Goal: Find specific page/section: Find specific page/section

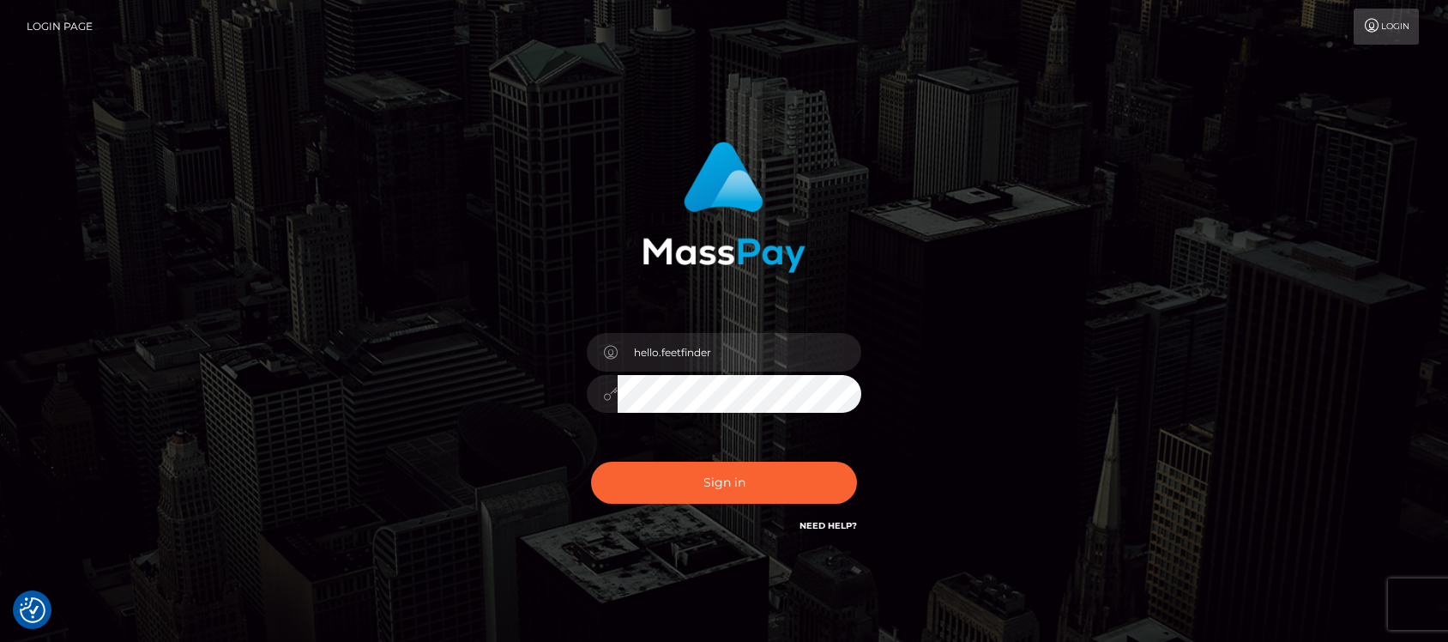
click at [742, 346] on input "hello.feetfinder" at bounding box center [740, 352] width 244 height 39
click at [796, 466] on button "Sign in" at bounding box center [724, 483] width 266 height 42
type input "hello.feetfinder"
click at [769, 361] on input "hello.feetfinder" at bounding box center [740, 352] width 244 height 39
click at [817, 466] on button "Sign in" at bounding box center [724, 483] width 266 height 42
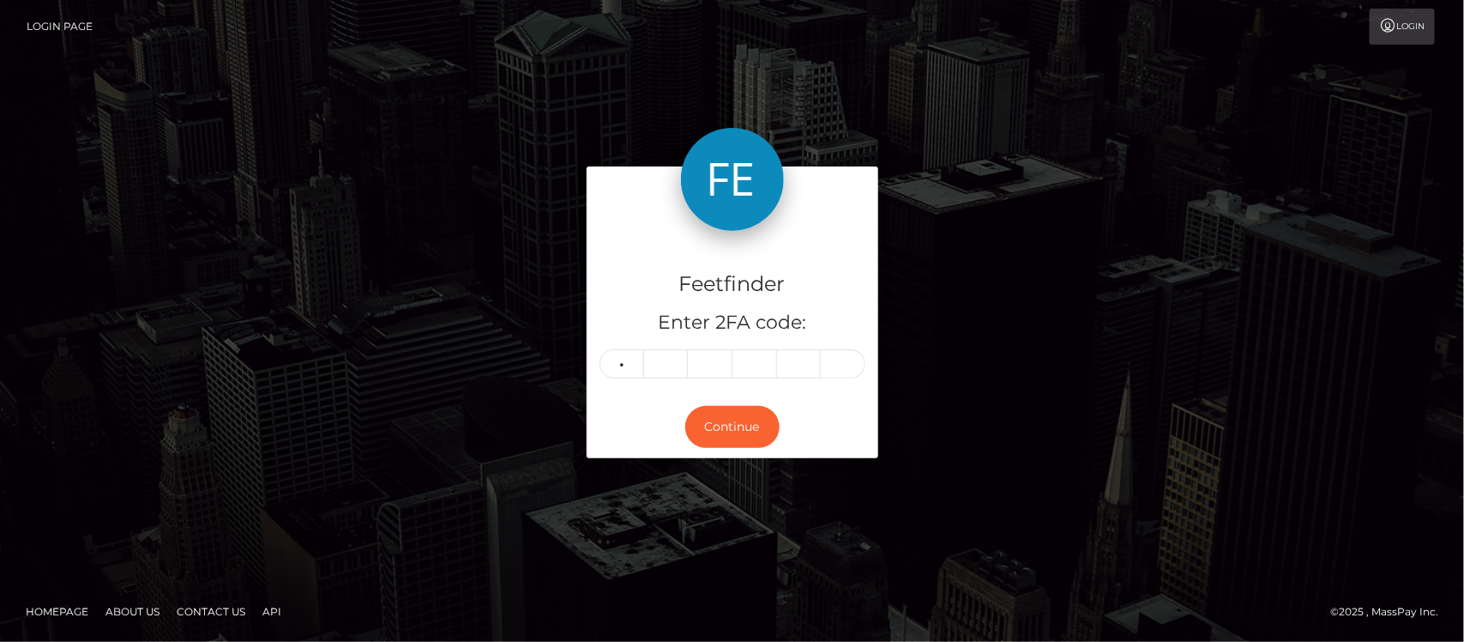
type input "6"
type input "1"
type input "9"
type input "4"
type input "9"
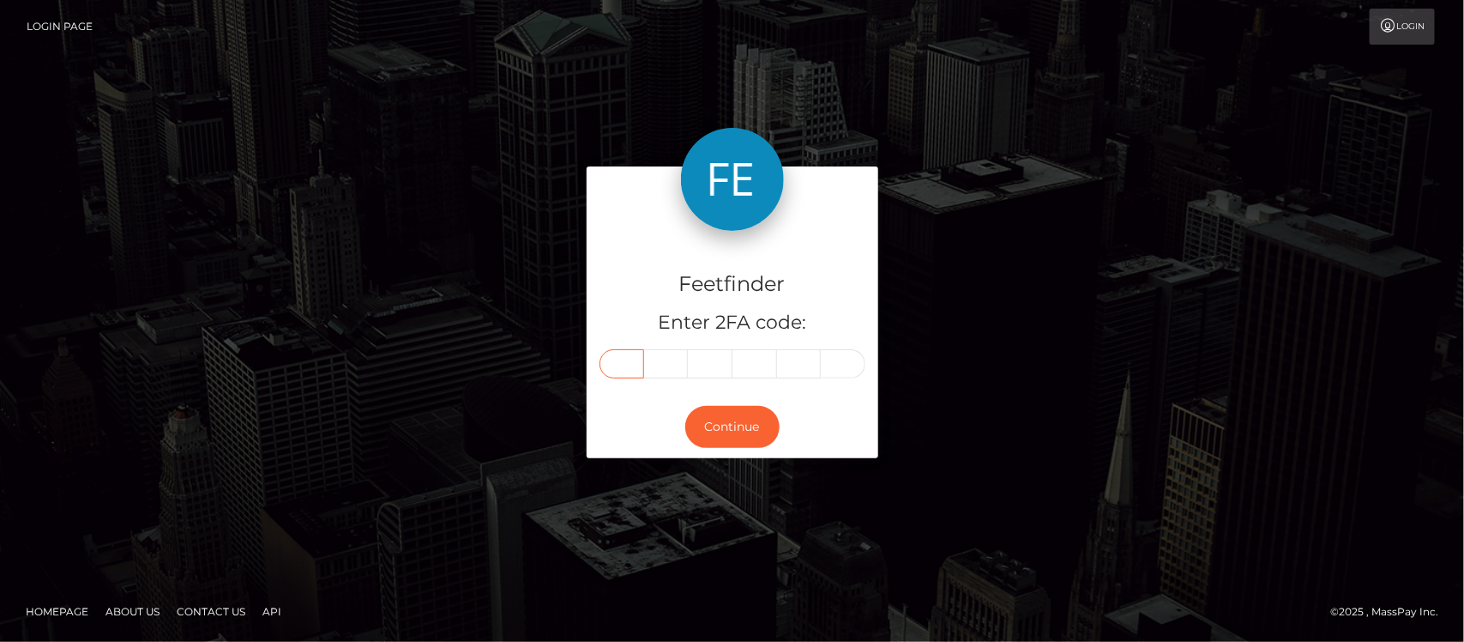
type input "6"
type input "1"
type input "9"
type input "4"
type input "9"
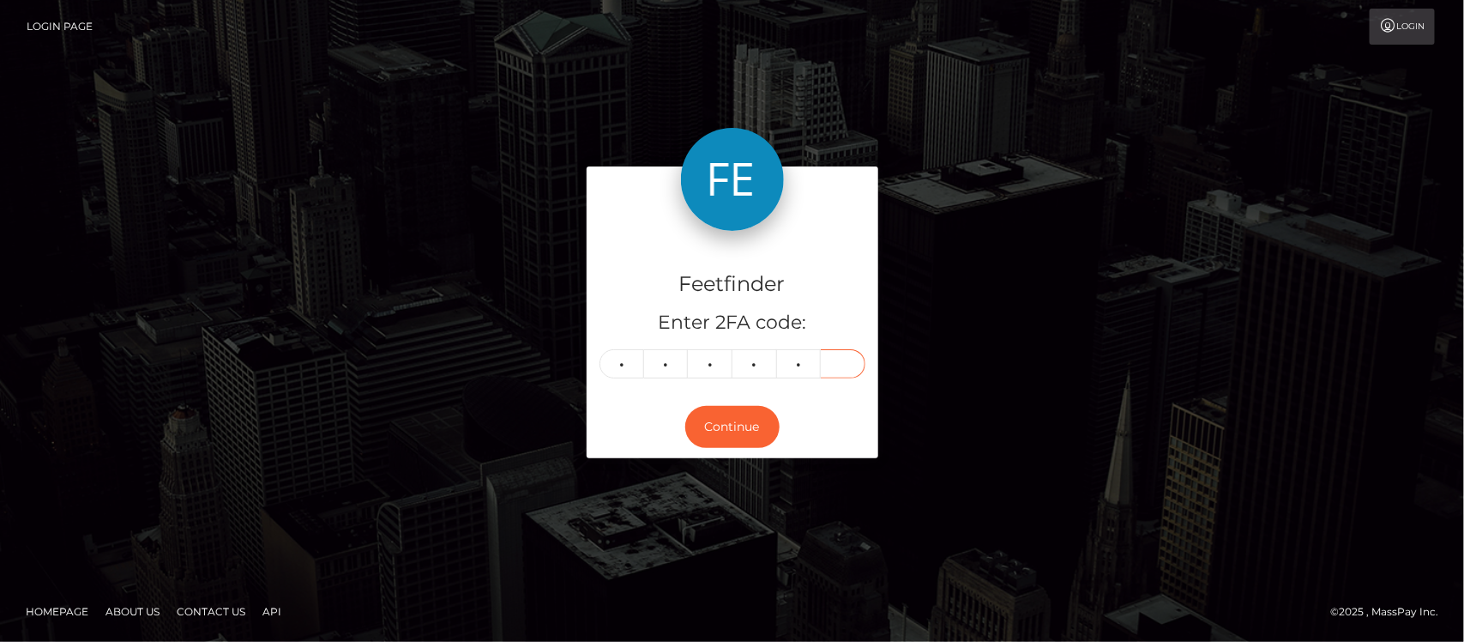
type input "7"
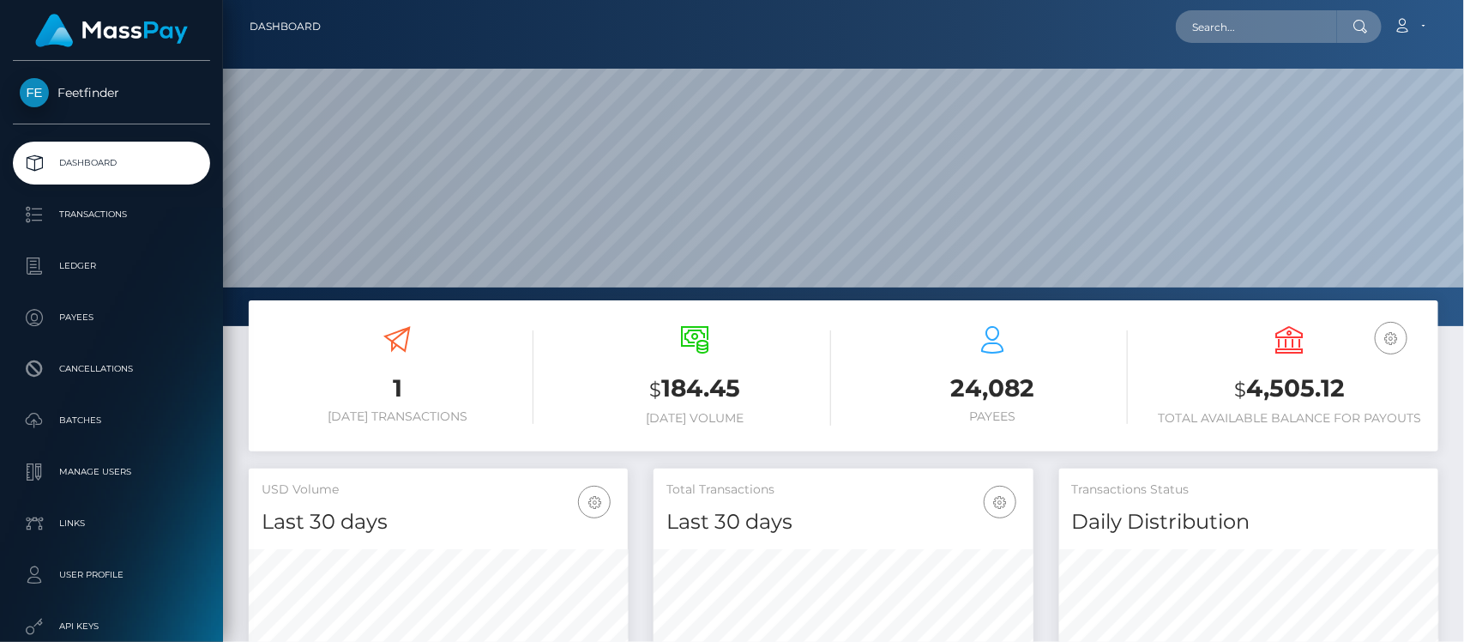
scroll to position [303, 379]
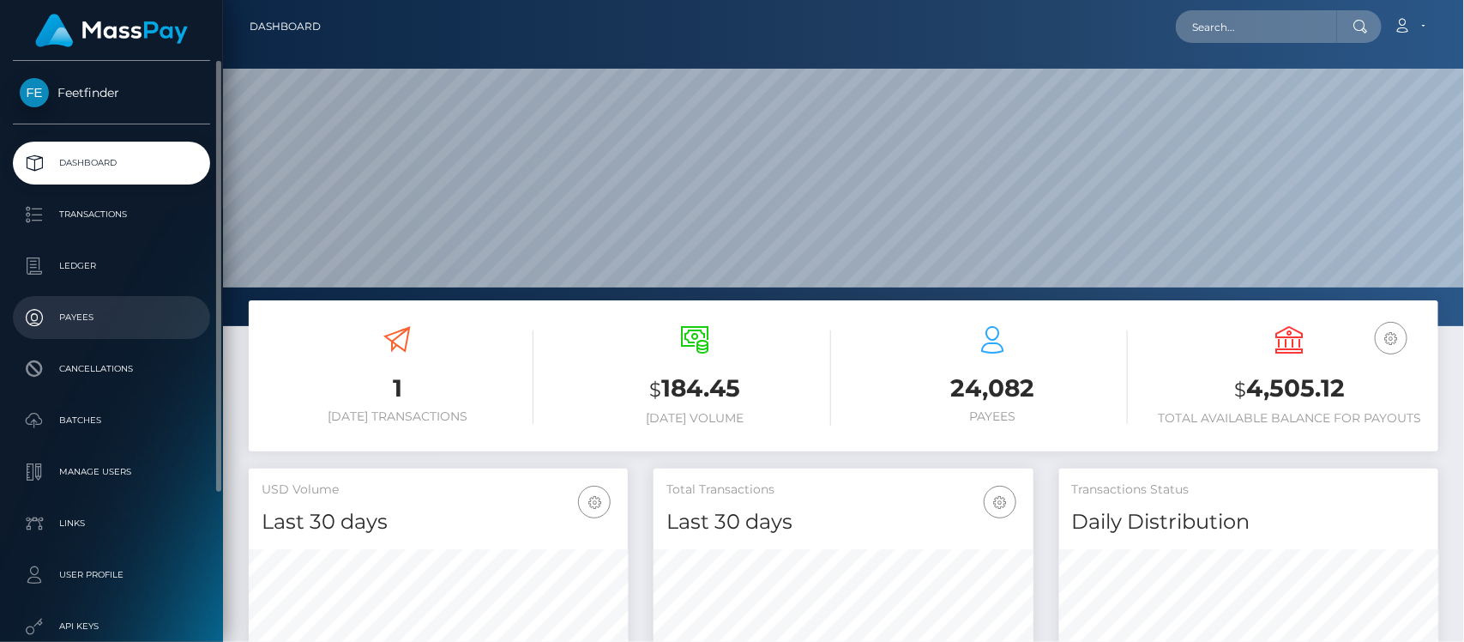
click at [86, 311] on p "Payees" at bounding box center [112, 318] width 184 height 26
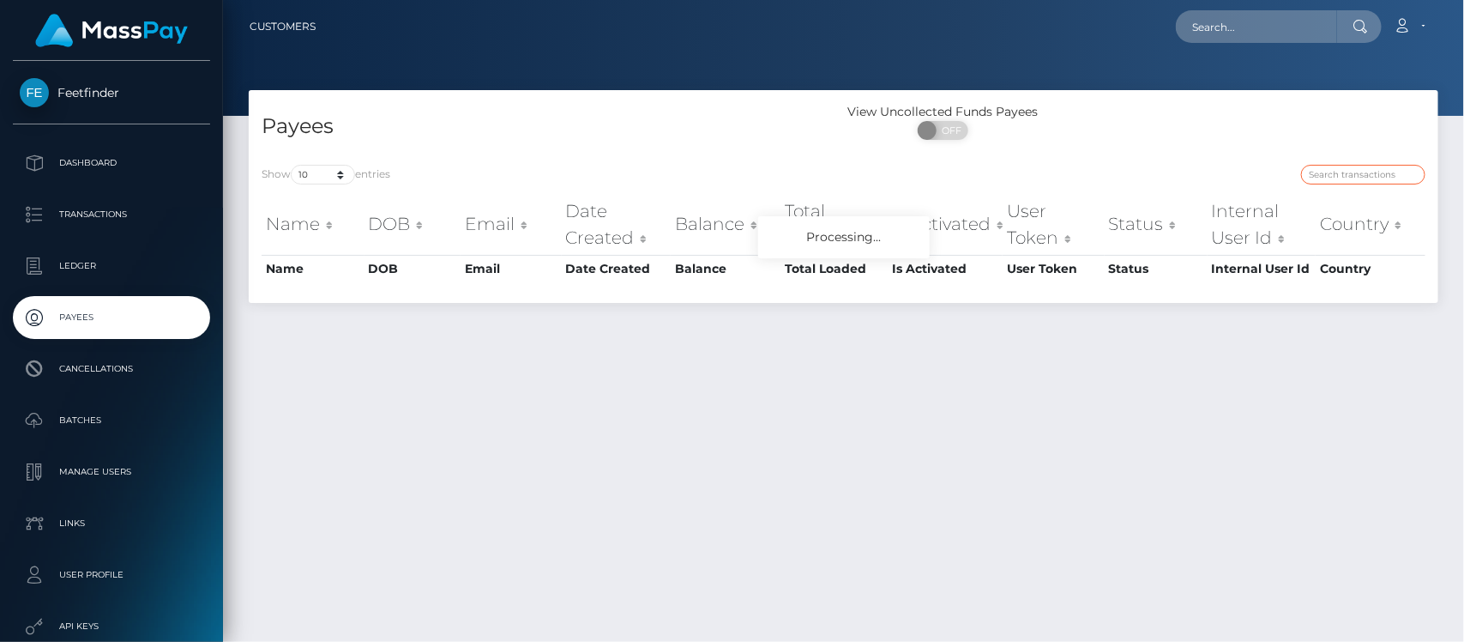
click at [1361, 172] on input "search" at bounding box center [1363, 175] width 124 height 20
paste input "1cb74b23-4ebc-11f0-bf09-062f66d36555"
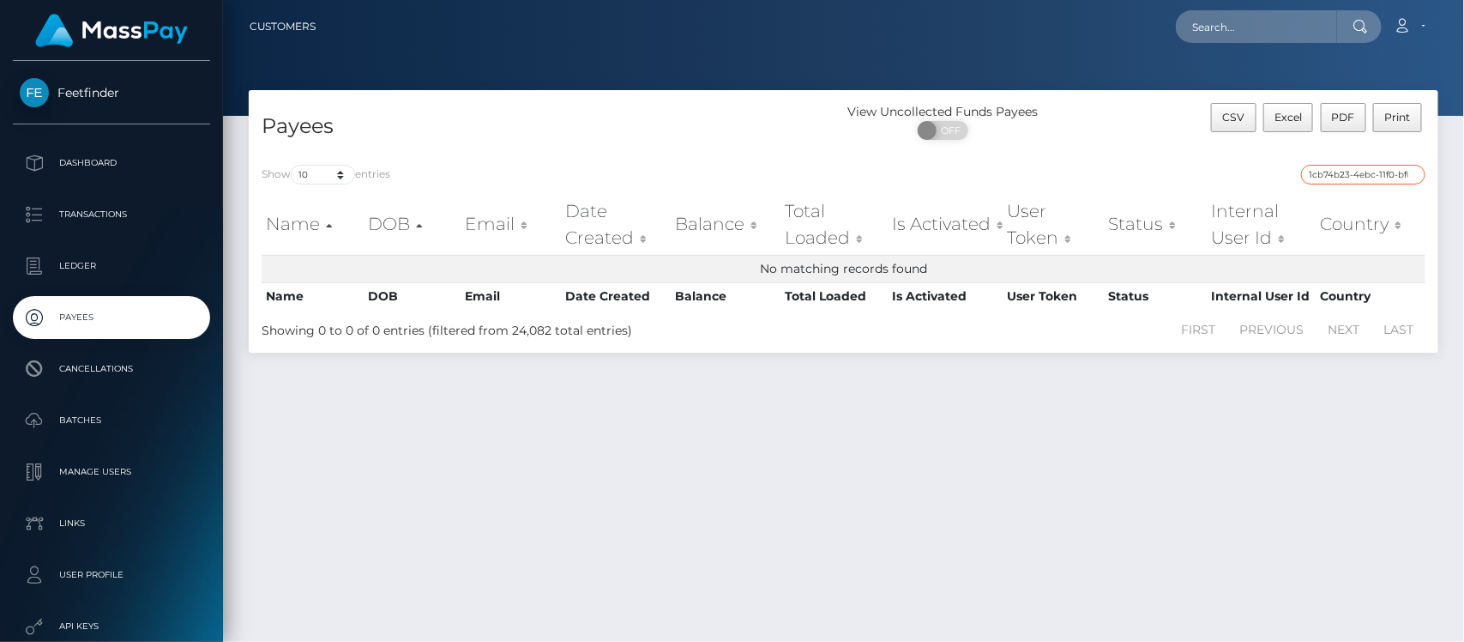
click at [1349, 169] on input "1cb74b23-4ebc-11f0-bf09-062f66d36555" at bounding box center [1363, 175] width 124 height 20
paste input "denizayla132003@gmail.com"
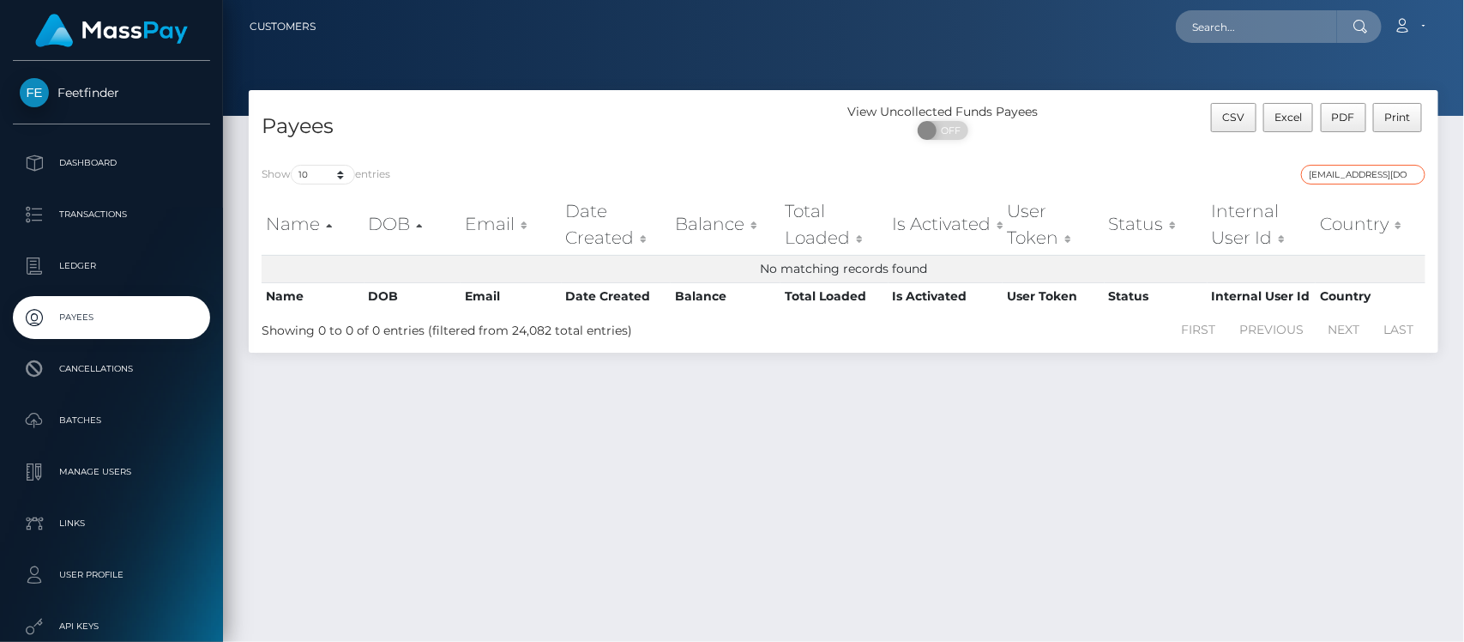
click at [1362, 174] on input "denizayla132003@gmail.com" at bounding box center [1363, 175] width 124 height 20
paste input "1cb74b23-4ebc-11f0-bf09-062f66d36555"
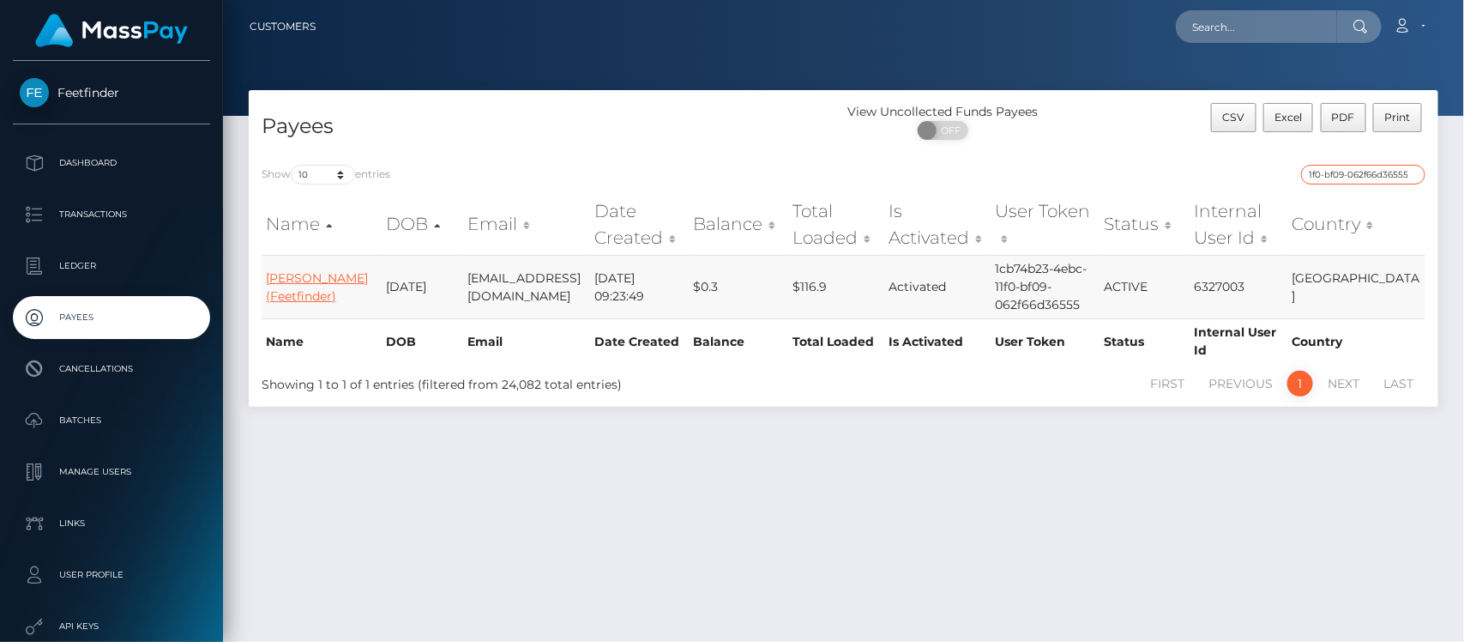
type input "1cb74b23-4ebc-11f0-bf09-062f66d36555"
click at [284, 281] on link "Iulia Deniz Ayla (Feetfinder)" at bounding box center [317, 286] width 102 height 33
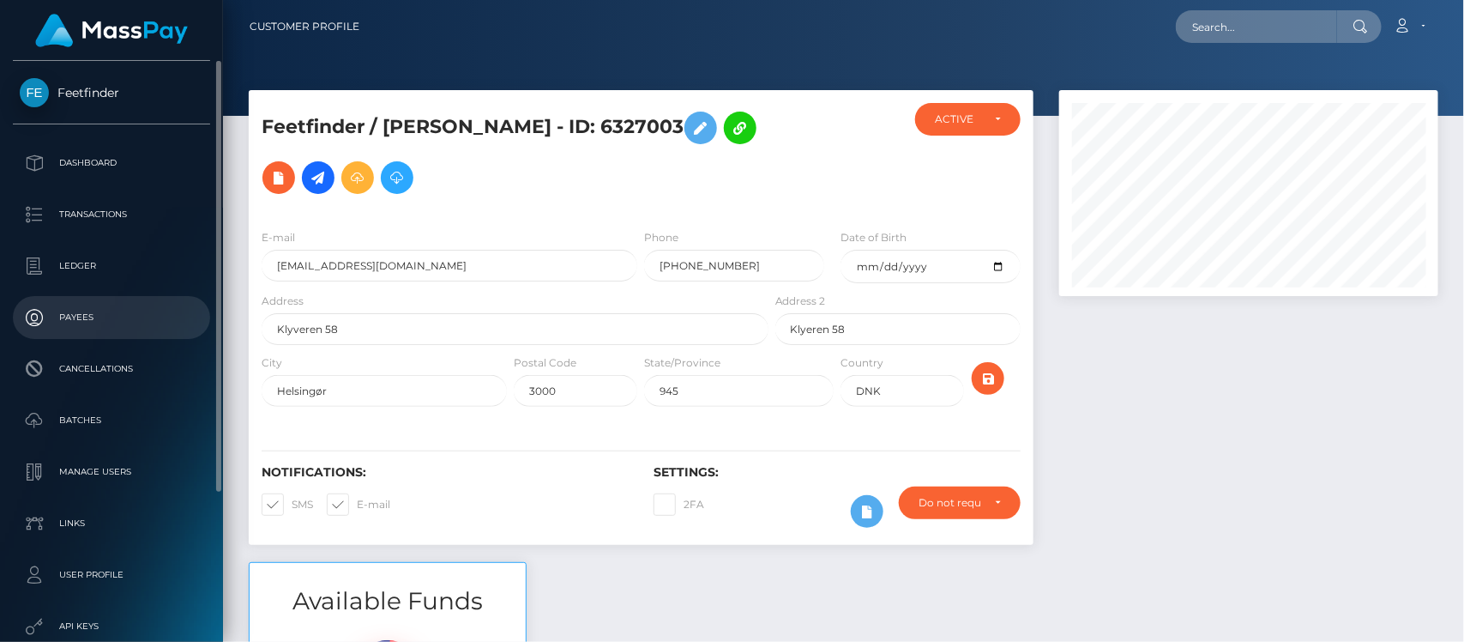
click at [81, 318] on p "Payees" at bounding box center [112, 318] width 184 height 26
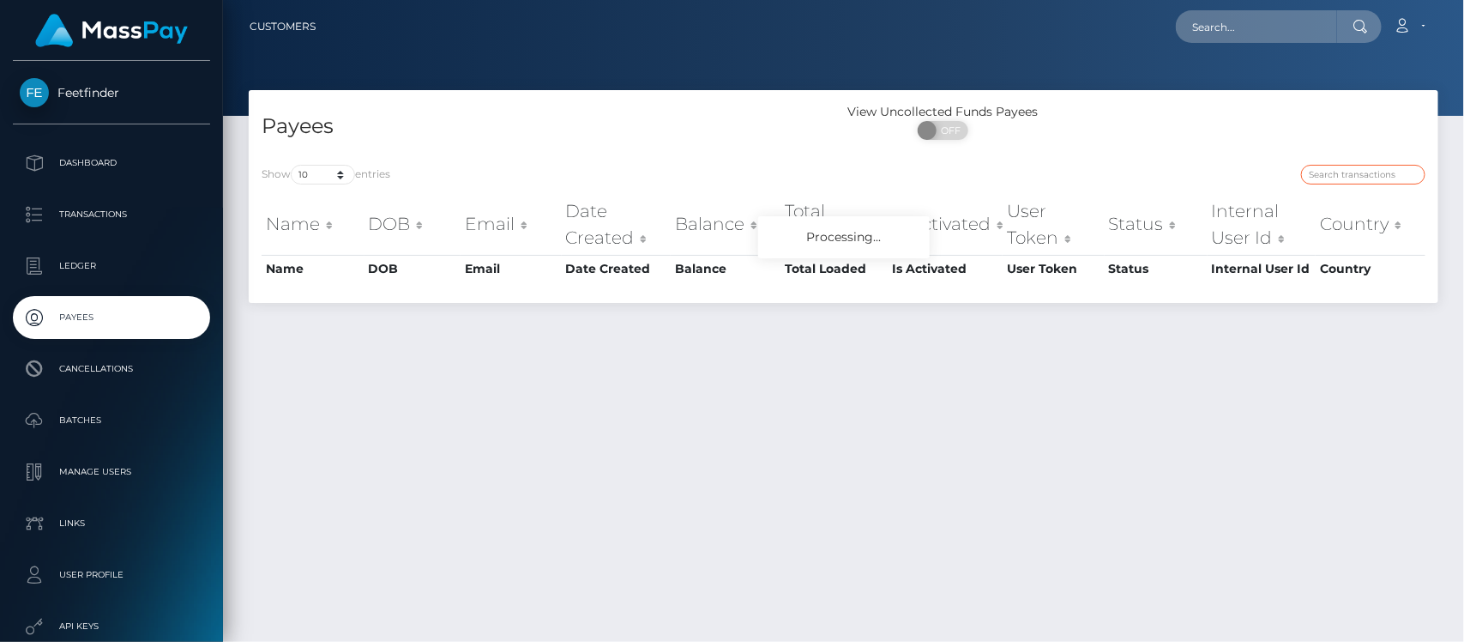
click at [1343, 172] on input "search" at bounding box center [1363, 175] width 124 height 20
paste input "c6003851-7266-11f0-87f1-0266f44cc279"
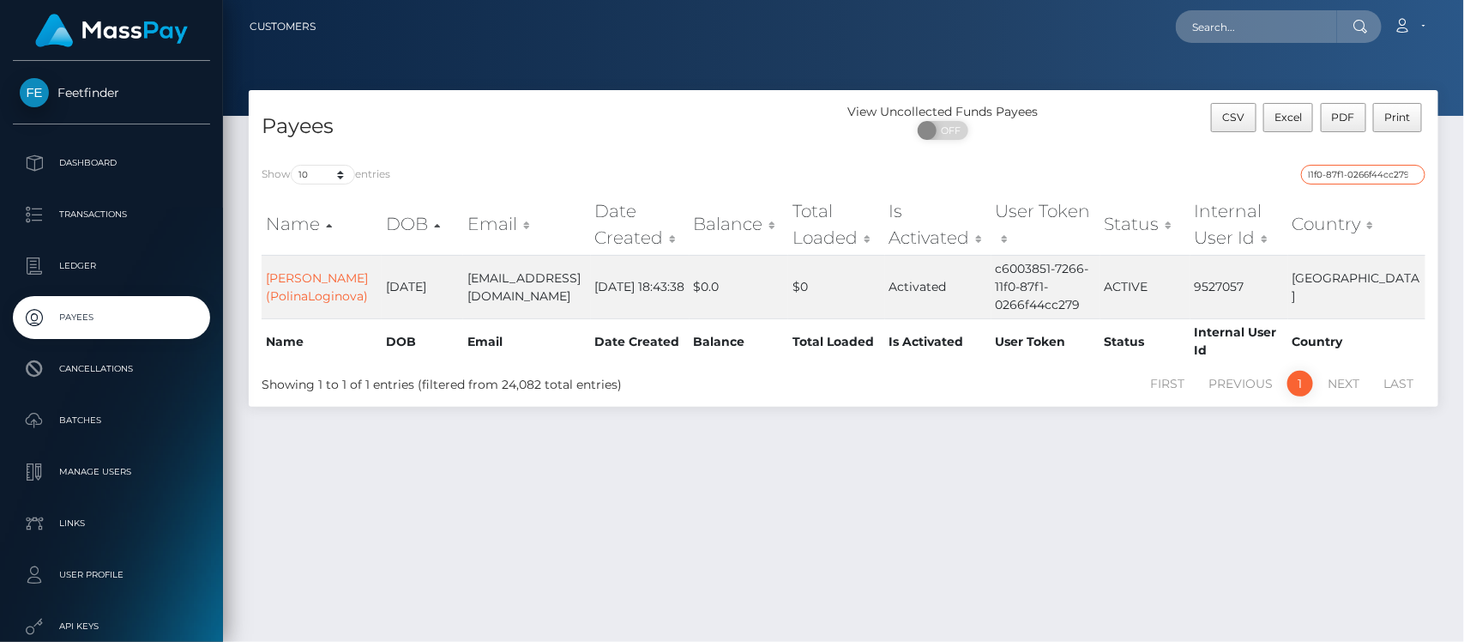
type input "c6003851-7266-11f0-87f1-0266f44cc279"
